Goal: Book appointment/travel/reservation

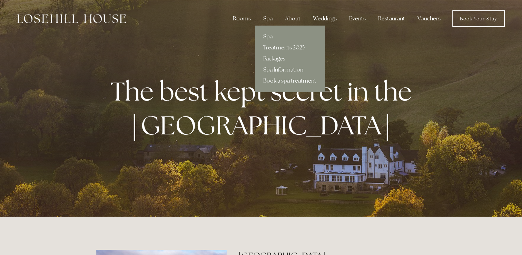
click at [270, 18] on div "Spa" at bounding box center [268, 19] width 20 height 14
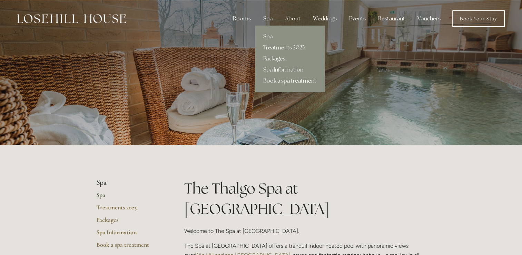
click at [285, 46] on link "Treatments 2025" at bounding box center [290, 47] width 70 height 11
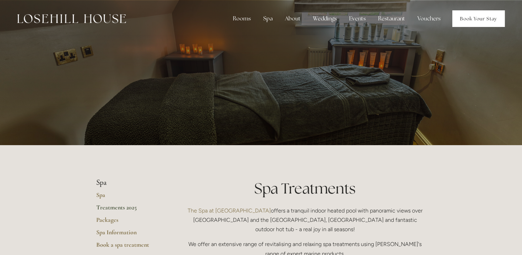
click at [475, 20] on link "Book Your Stay" at bounding box center [478, 18] width 52 height 17
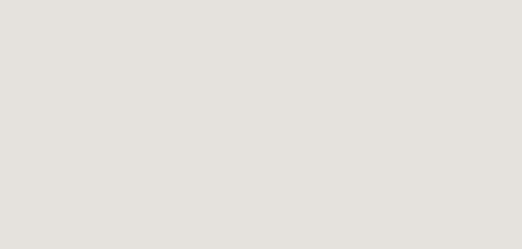
scroll to position [97, 0]
